Goal: Find specific fact: Find specific fact

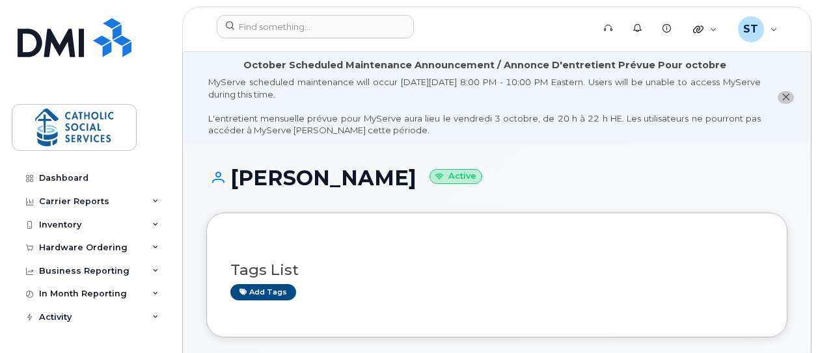
scroll to position [260, 0]
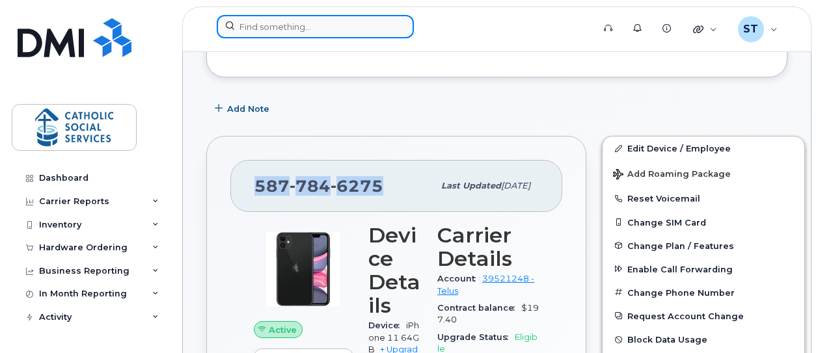
click at [261, 28] on input at bounding box center [315, 26] width 197 height 23
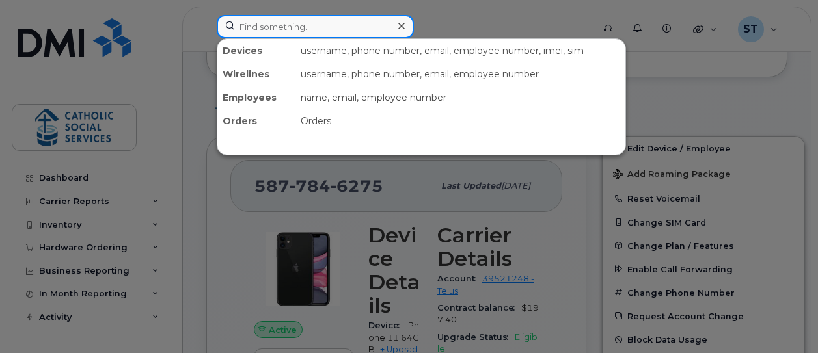
paste input "[PHONE_NUMBER]"
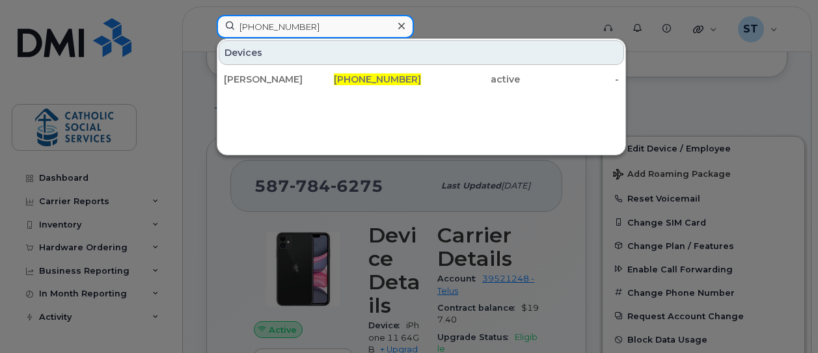
type input "[PHONE_NUMBER]"
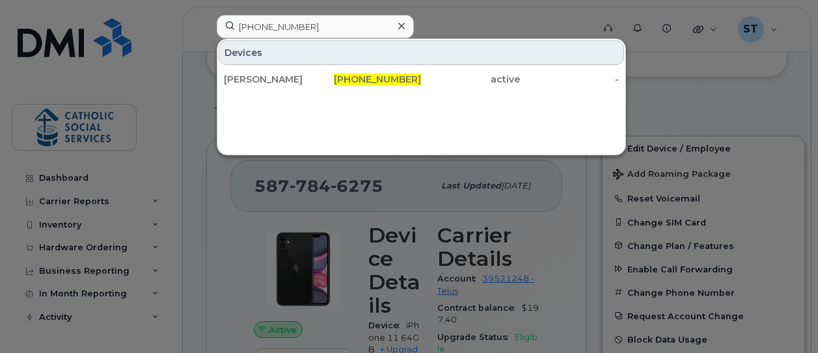
click at [458, 25] on div at bounding box center [409, 176] width 818 height 353
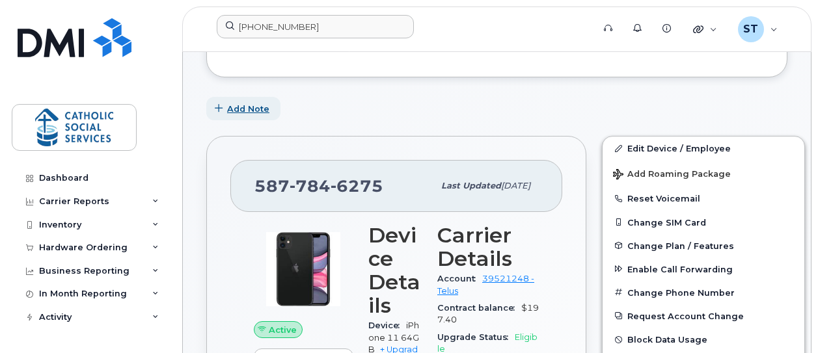
click at [219, 109] on icon "button" at bounding box center [219, 109] width 8 height 8
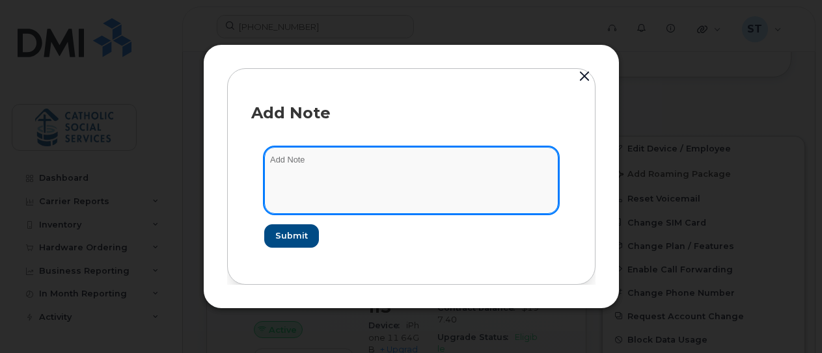
click at [308, 180] on textarea at bounding box center [411, 180] width 294 height 66
click at [298, 162] on textarea "Phone has been transferred to [PERSON_NAME] personal account out of the agency" at bounding box center [411, 180] width 294 height 66
click at [353, 174] on textarea "Phone and number has been transferred to [PERSON_NAME] personal account out of …" at bounding box center [411, 180] width 294 height 66
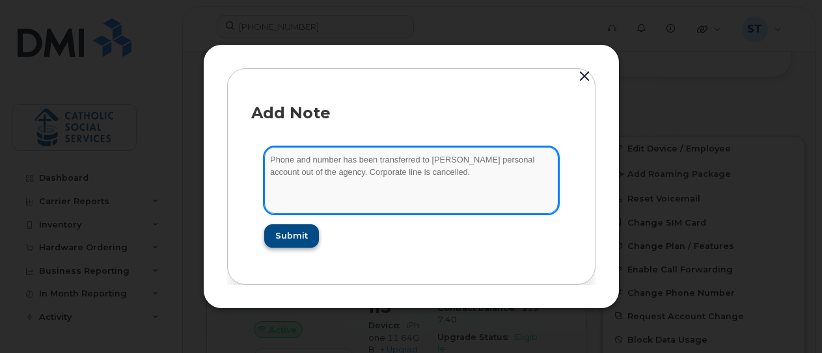
type textarea "Phone and number has been transferred to [PERSON_NAME] personal account out of …"
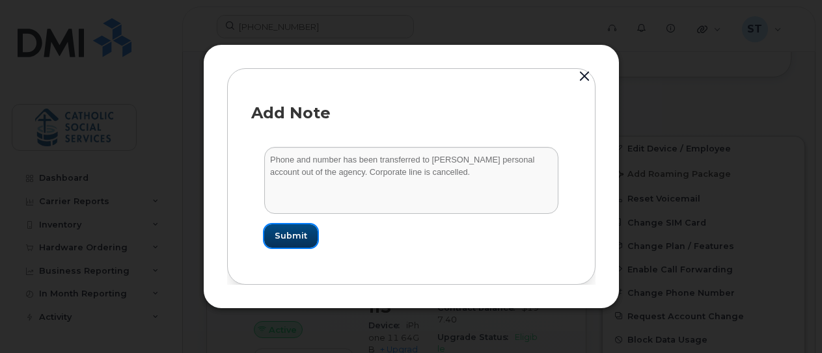
click at [301, 234] on span "Submit" at bounding box center [291, 236] width 33 height 12
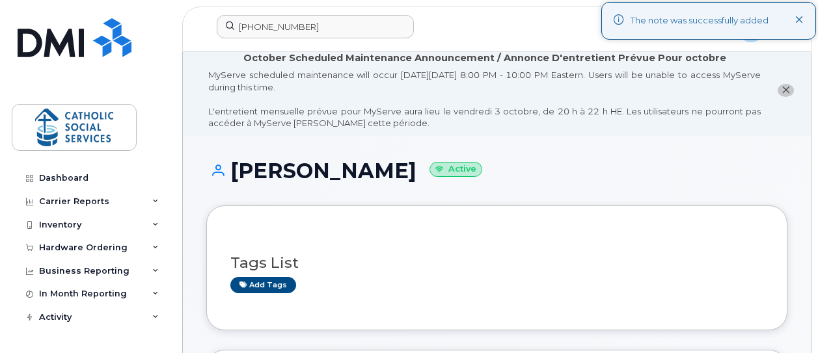
scroll to position [0, 0]
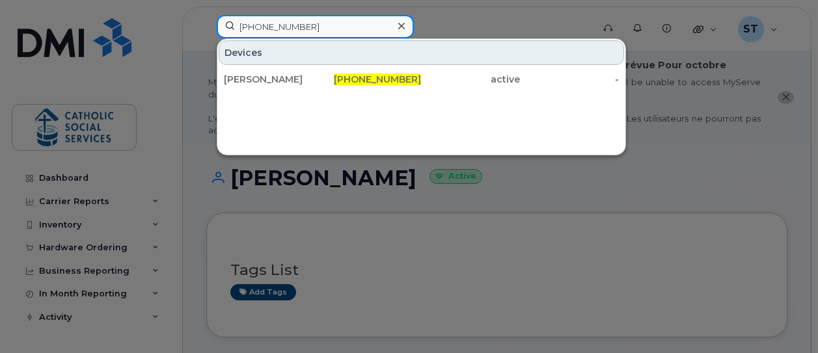
click at [314, 21] on input "[PHONE_NUMBER]" at bounding box center [315, 26] width 197 height 23
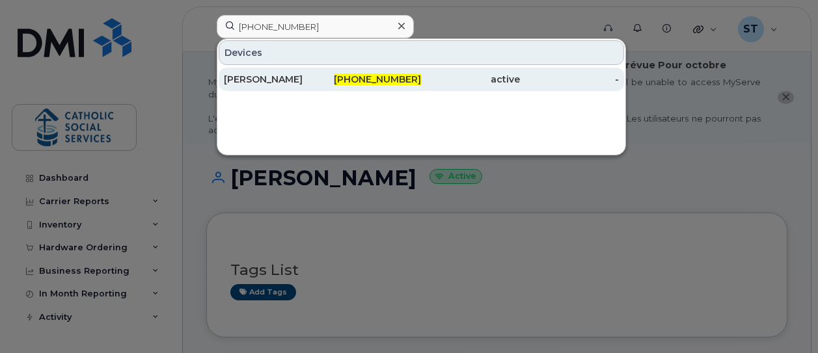
click at [276, 79] on div "[PERSON_NAME]" at bounding box center [273, 79] width 99 height 13
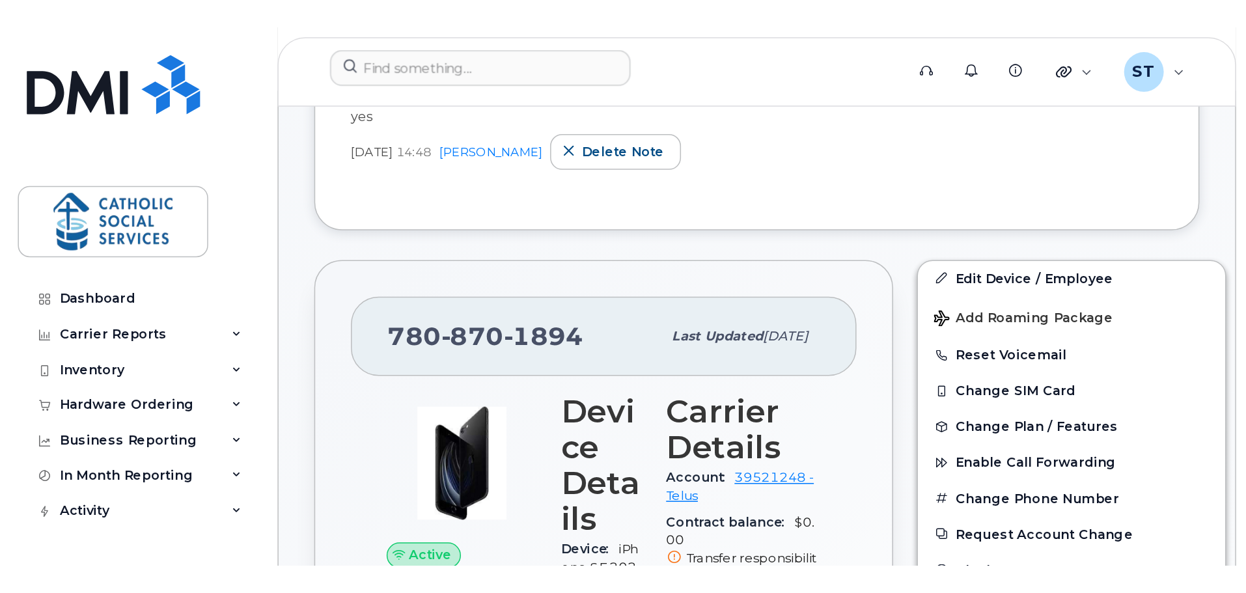
scroll to position [391, 0]
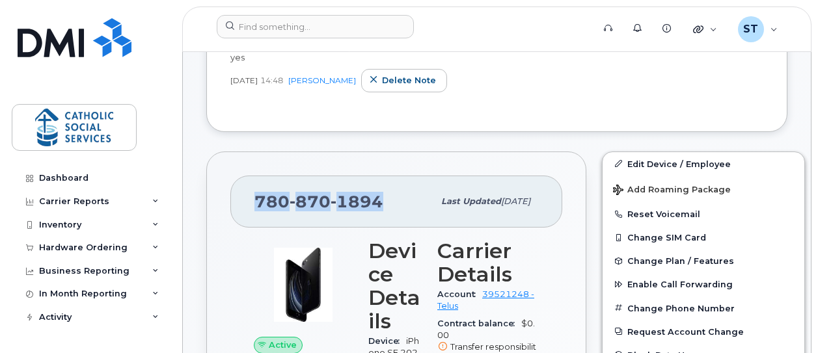
drag, startPoint x: 380, startPoint y: 201, endPoint x: 252, endPoint y: 197, distance: 127.7
click at [252, 197] on div "780 870 1894 Last updated Apr 30, 2024" at bounding box center [396, 202] width 332 height 52
copy span "780 870 1894"
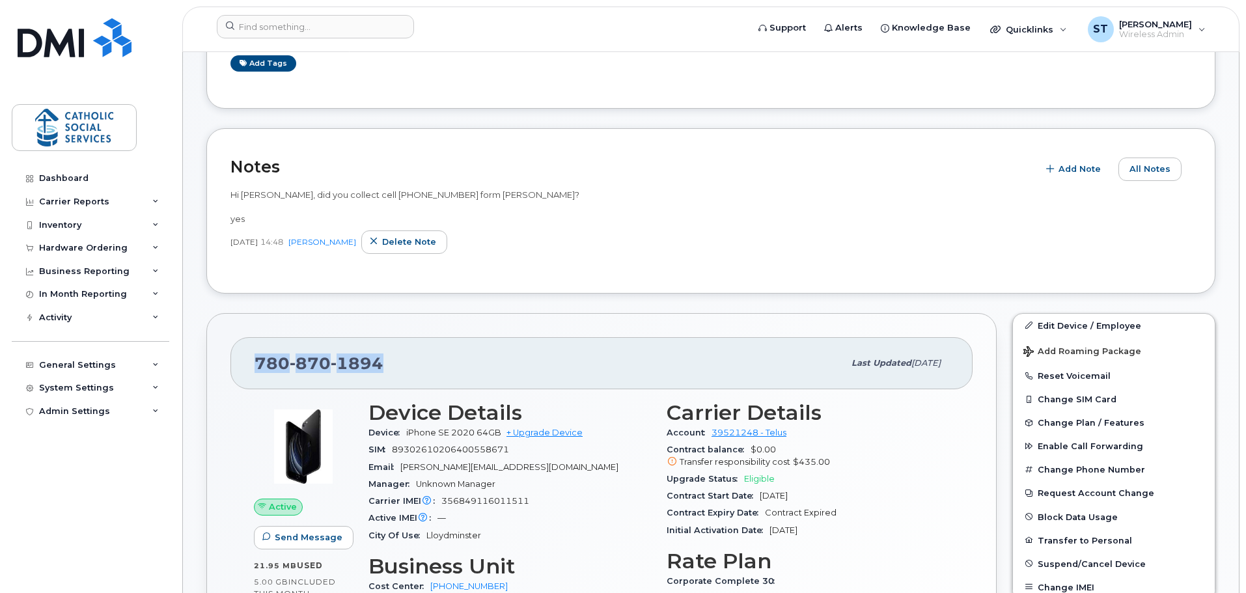
scroll to position [130, 0]
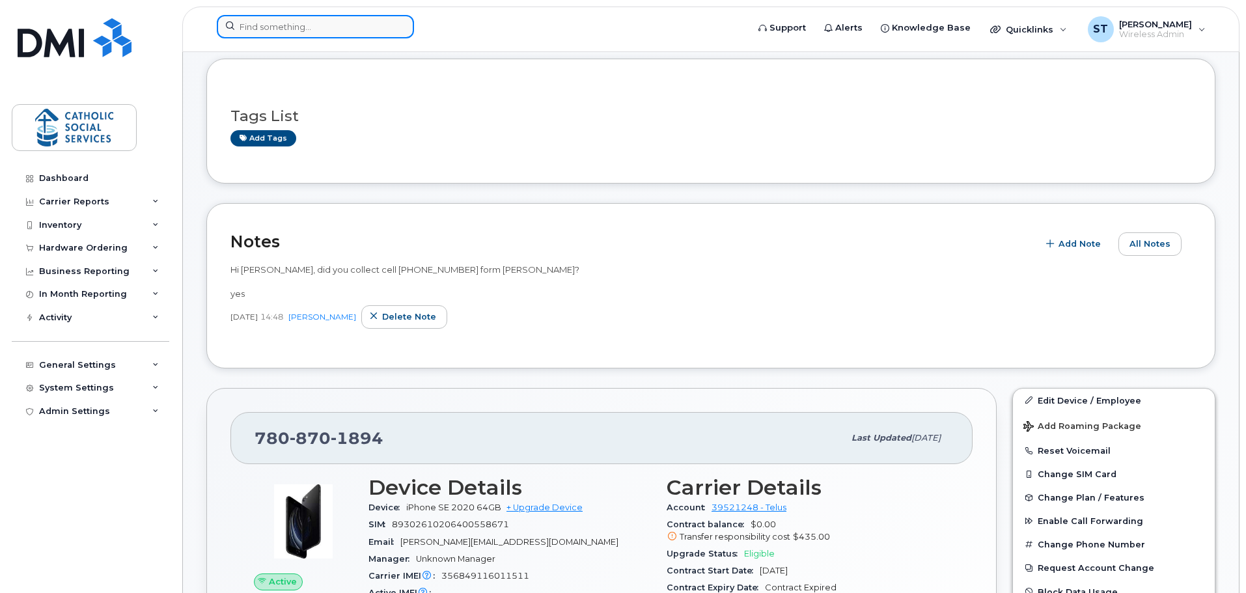
click at [296, 25] on input at bounding box center [315, 26] width 197 height 23
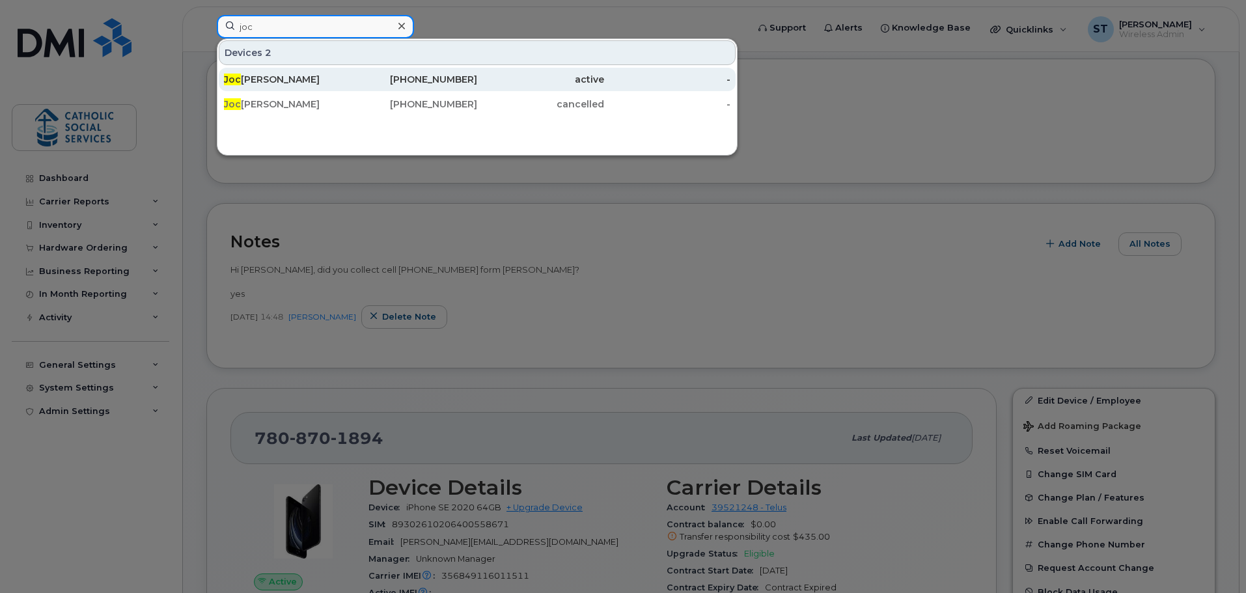
type input "joc"
click at [419, 76] on div "780-498-3736" at bounding box center [414, 79] width 127 height 13
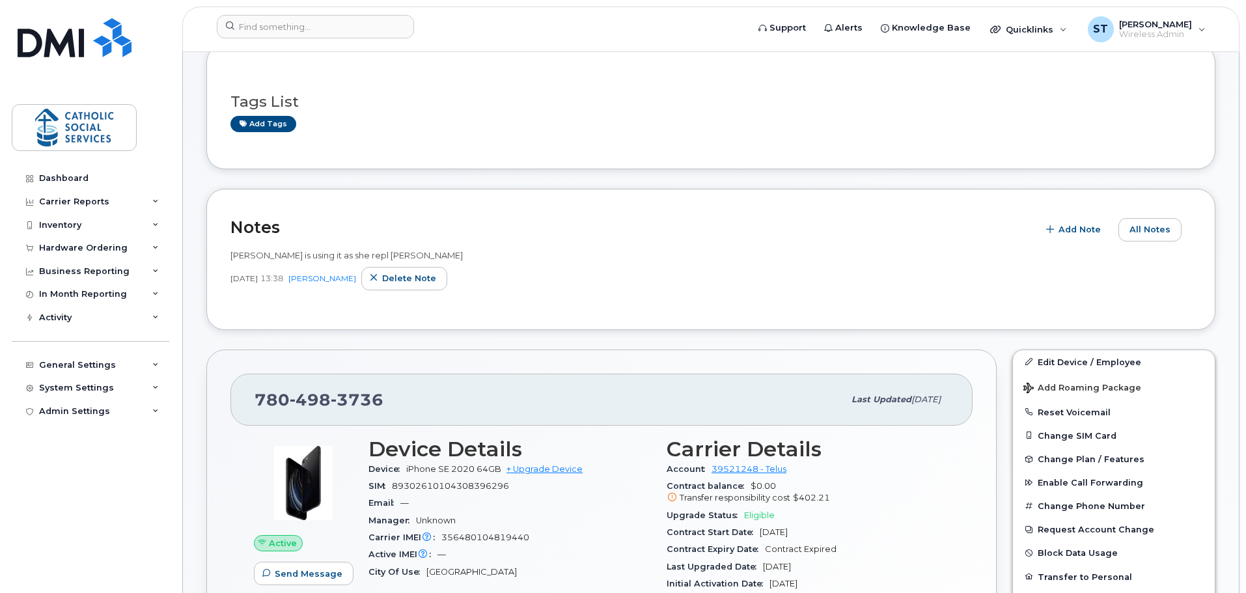
scroll to position [195, 0]
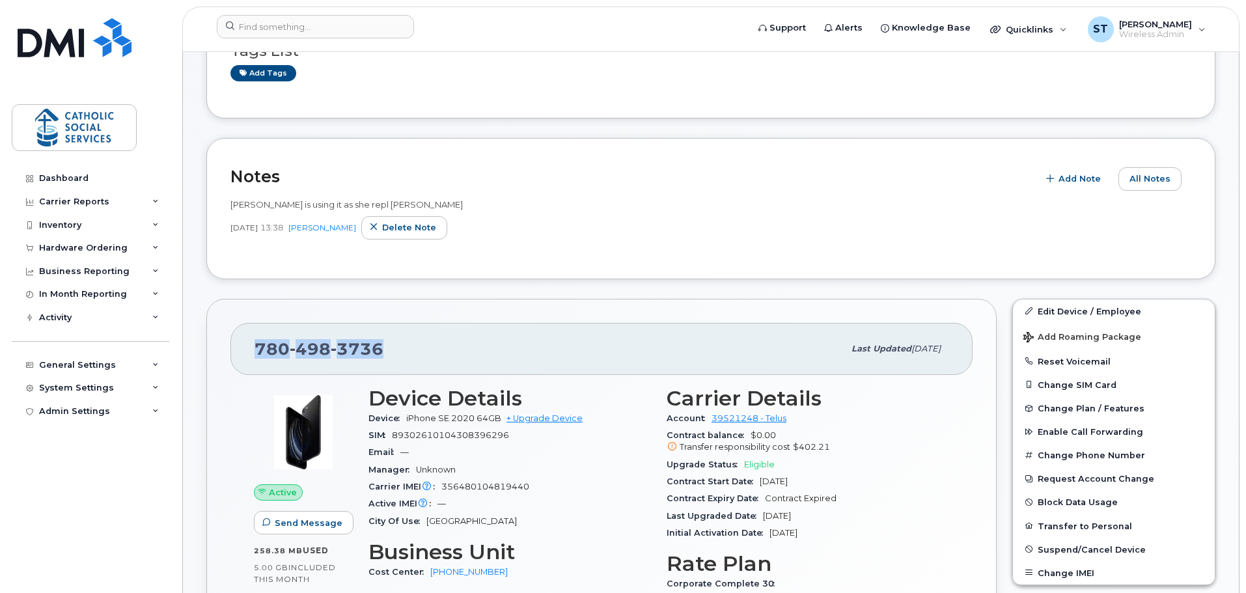
drag, startPoint x: 382, startPoint y: 346, endPoint x: 256, endPoint y: 343, distance: 126.3
click at [256, 343] on div "780 498 3736" at bounding box center [549, 348] width 589 height 27
copy span "780 498 3736"
